Goal: Entertainment & Leisure: Consume media (video, audio)

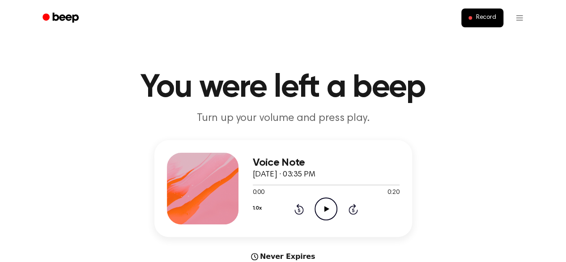
click at [326, 204] on icon "Play Audio" at bounding box center [325, 208] width 23 height 23
click at [329, 206] on icon "Play Audio" at bounding box center [325, 208] width 23 height 23
click at [321, 210] on icon "Pause Audio" at bounding box center [325, 208] width 23 height 23
